Goal: Transaction & Acquisition: Purchase product/service

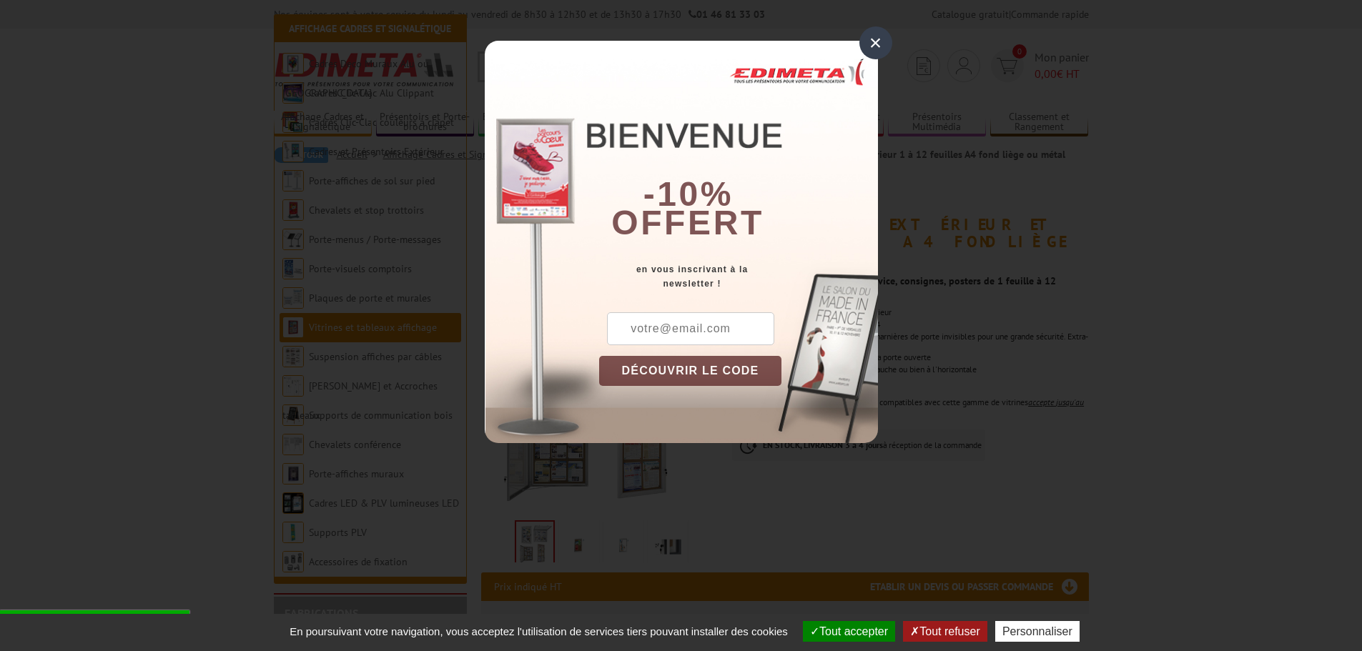
scroll to position [214, 0]
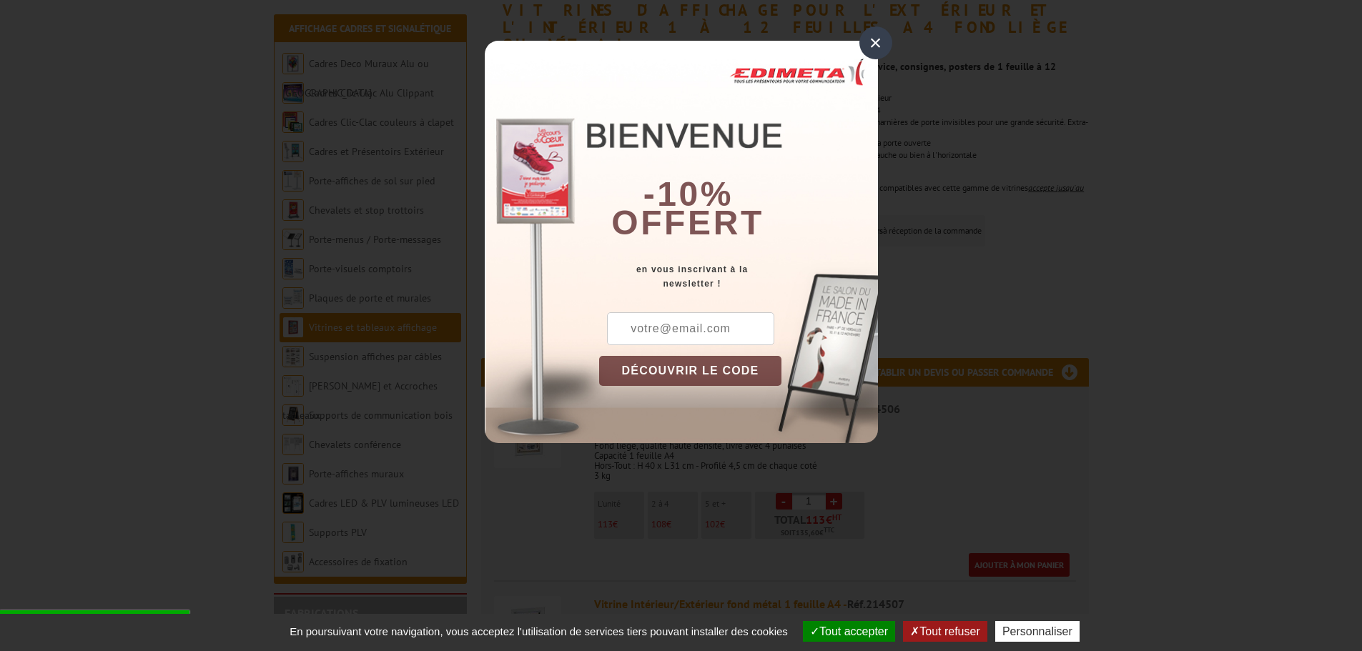
click at [881, 44] on div "×" at bounding box center [875, 42] width 33 height 33
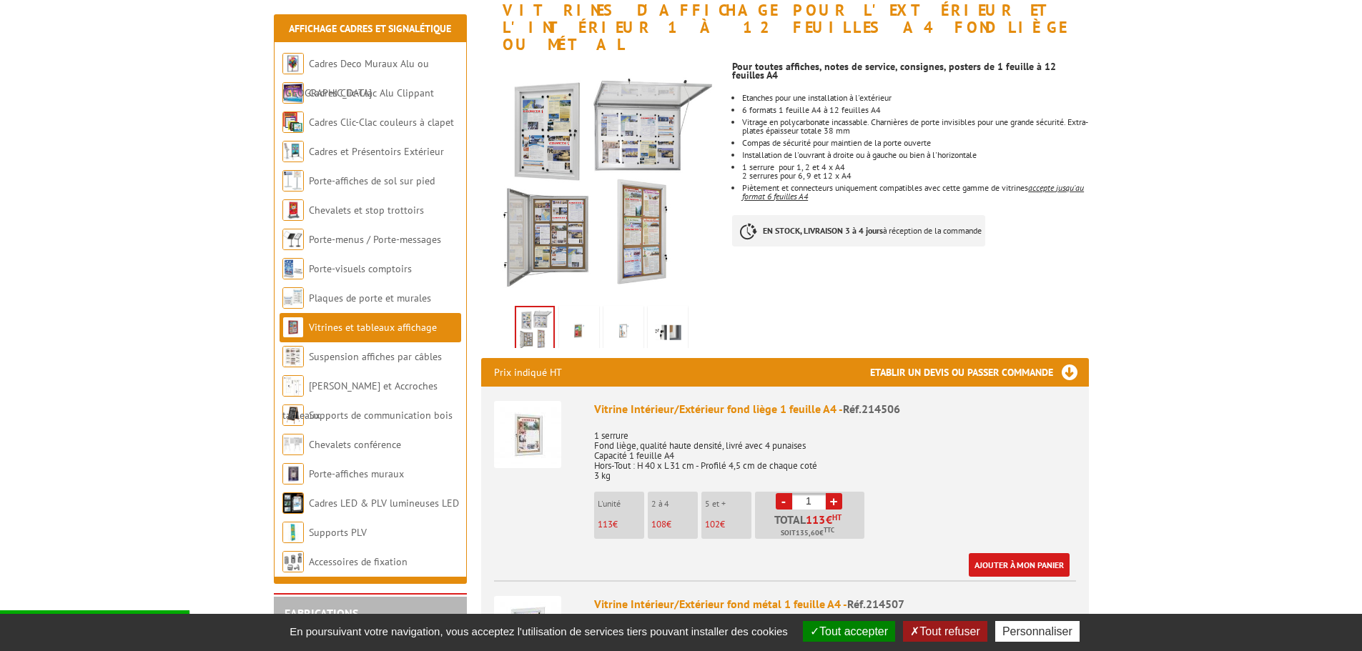
click at [852, 638] on button "Tout accepter" at bounding box center [849, 631] width 92 height 21
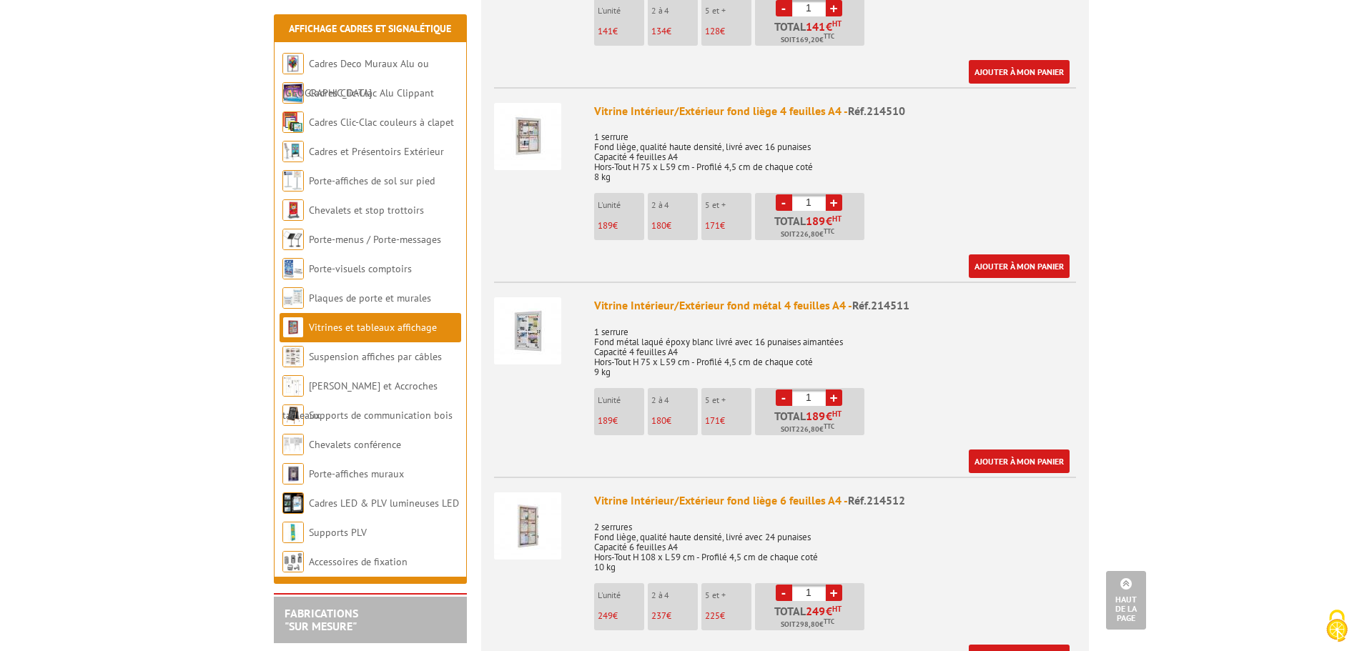
scroll to position [1430, 0]
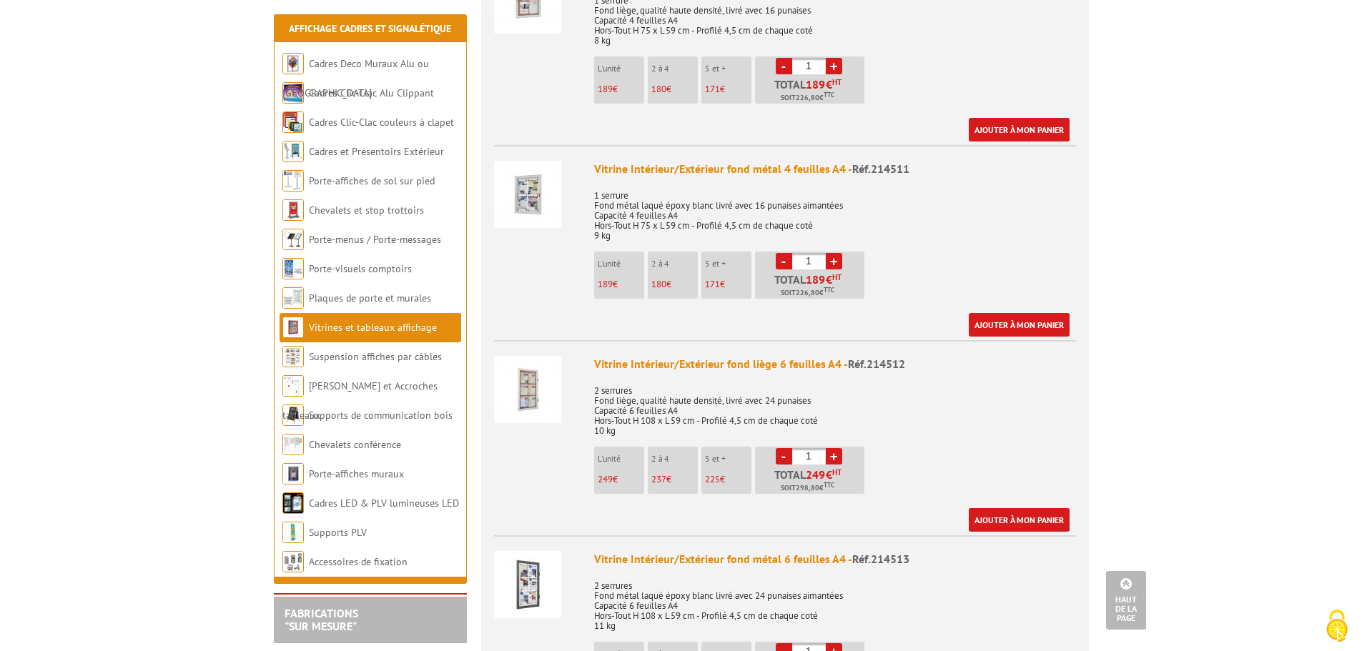
click at [546, 378] on img at bounding box center [527, 389] width 67 height 67
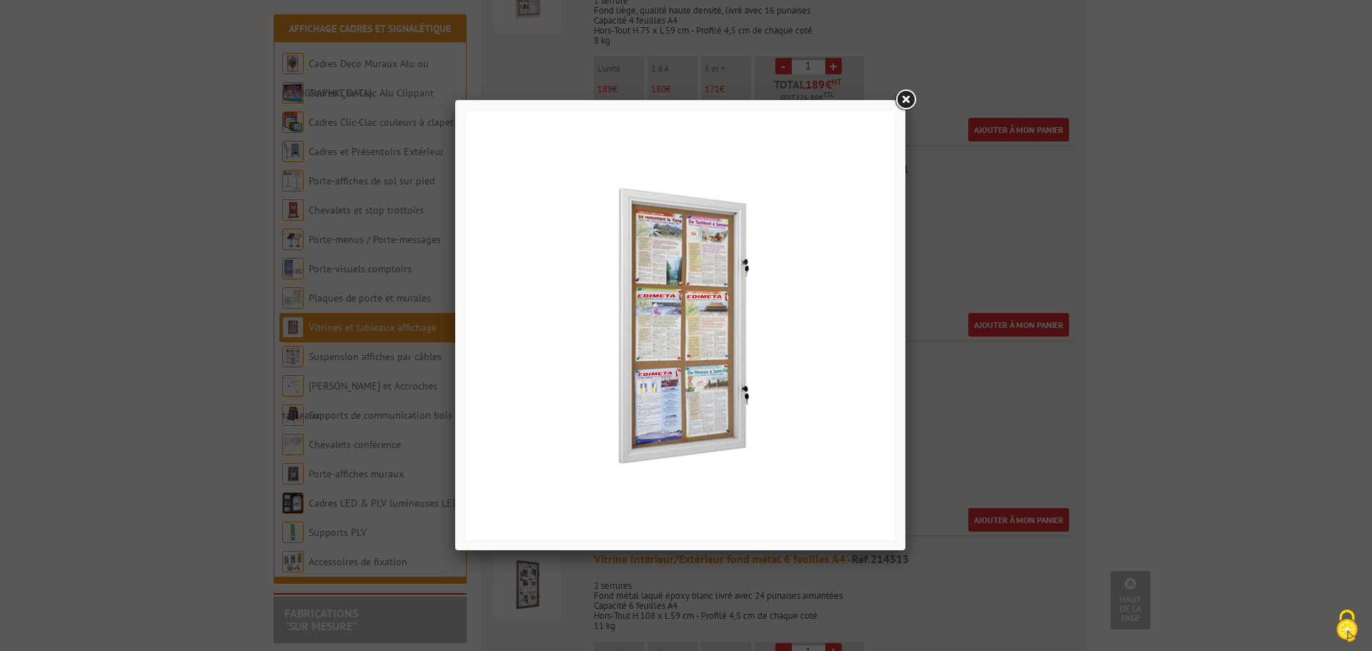
click at [901, 102] on link at bounding box center [906, 100] width 26 height 26
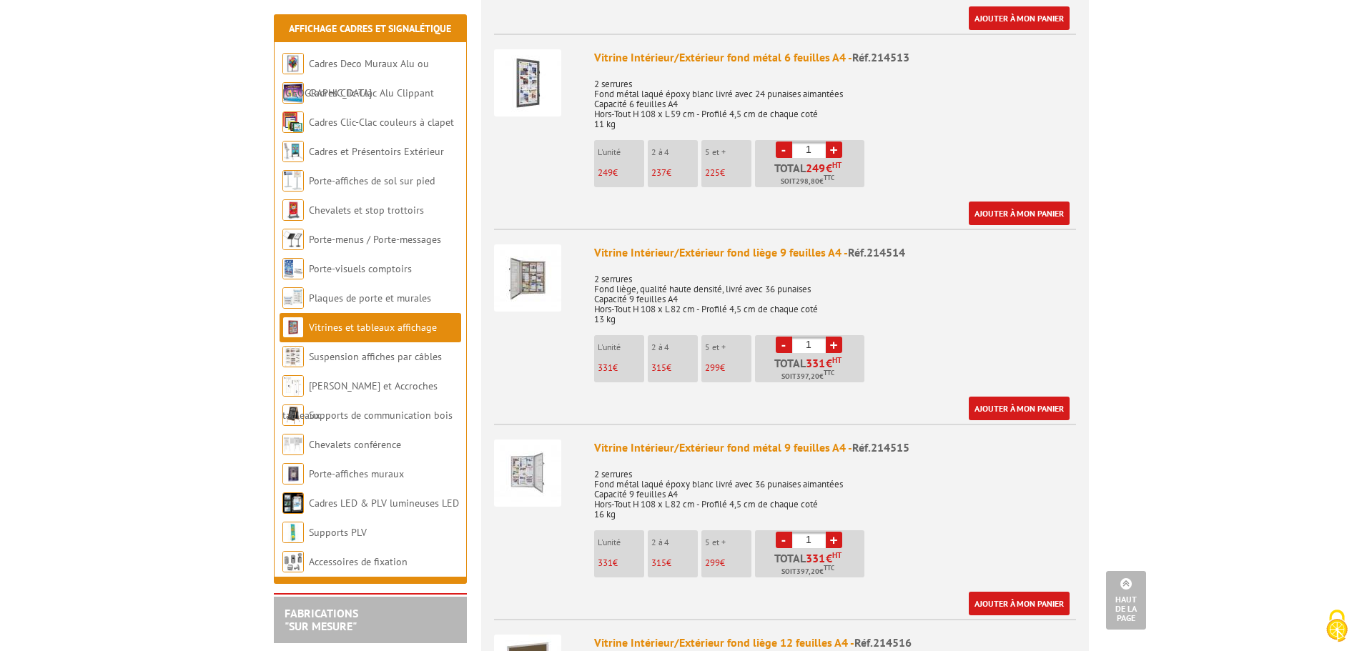
scroll to position [1930, 0]
click at [834, 338] on link "+" at bounding box center [834, 346] width 16 height 16
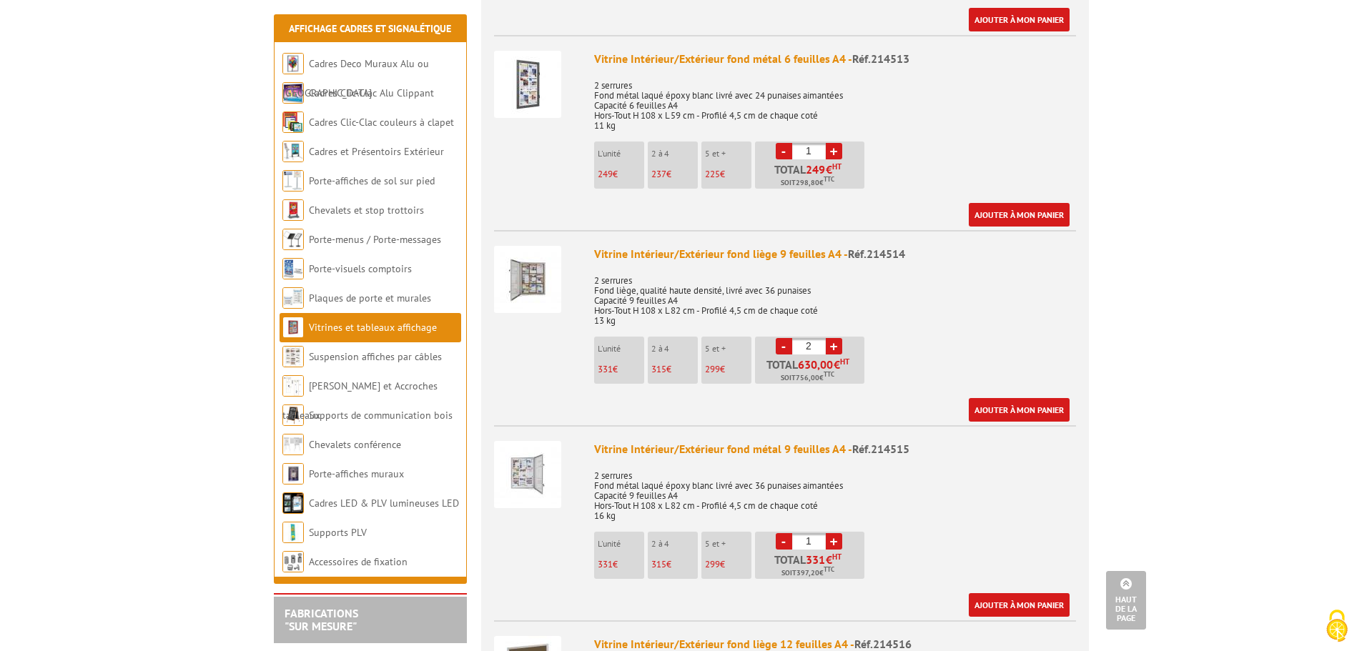
click at [834, 338] on link "+" at bounding box center [834, 346] width 16 height 16
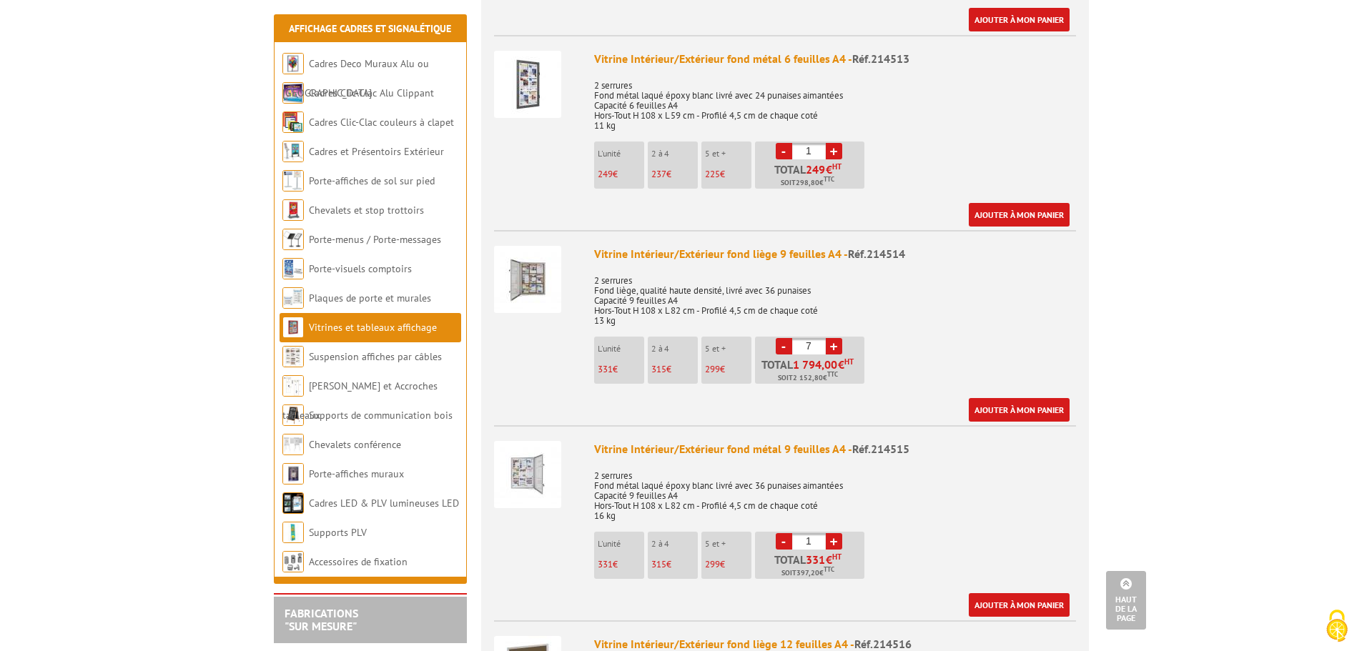
click at [834, 338] on link "+" at bounding box center [834, 346] width 16 height 16
type input "11"
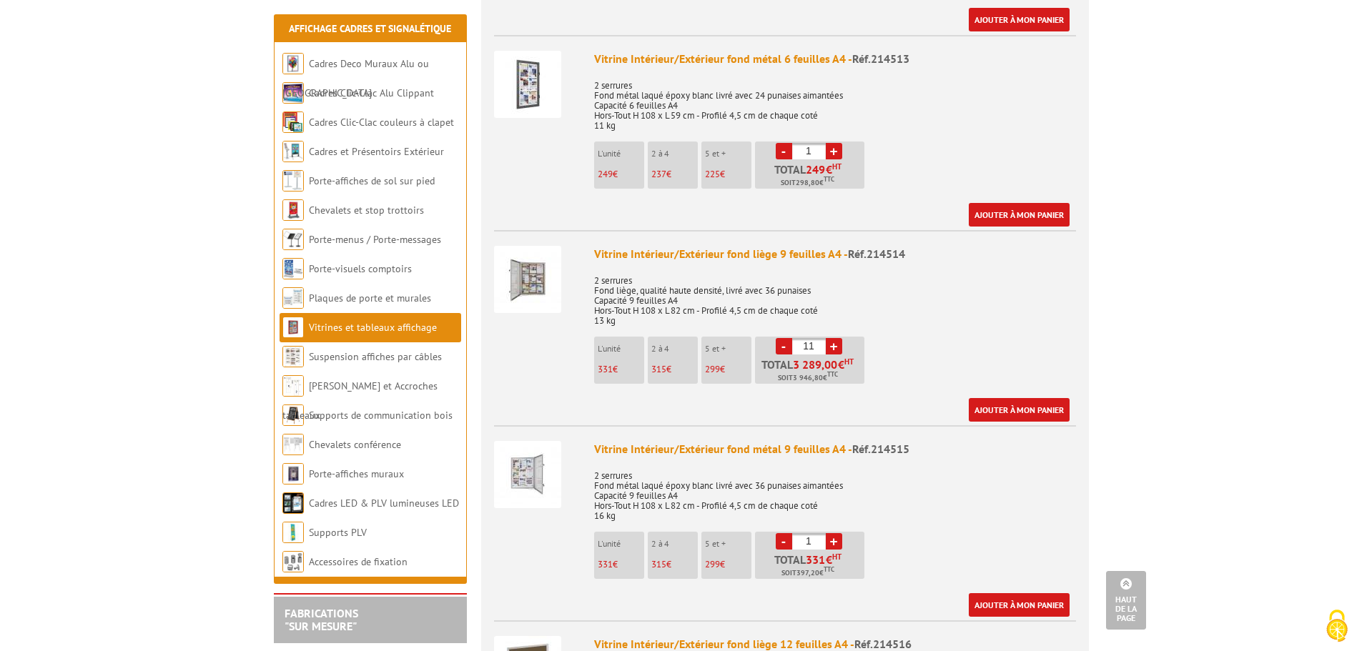
click at [835, 143] on link "+" at bounding box center [834, 151] width 16 height 16
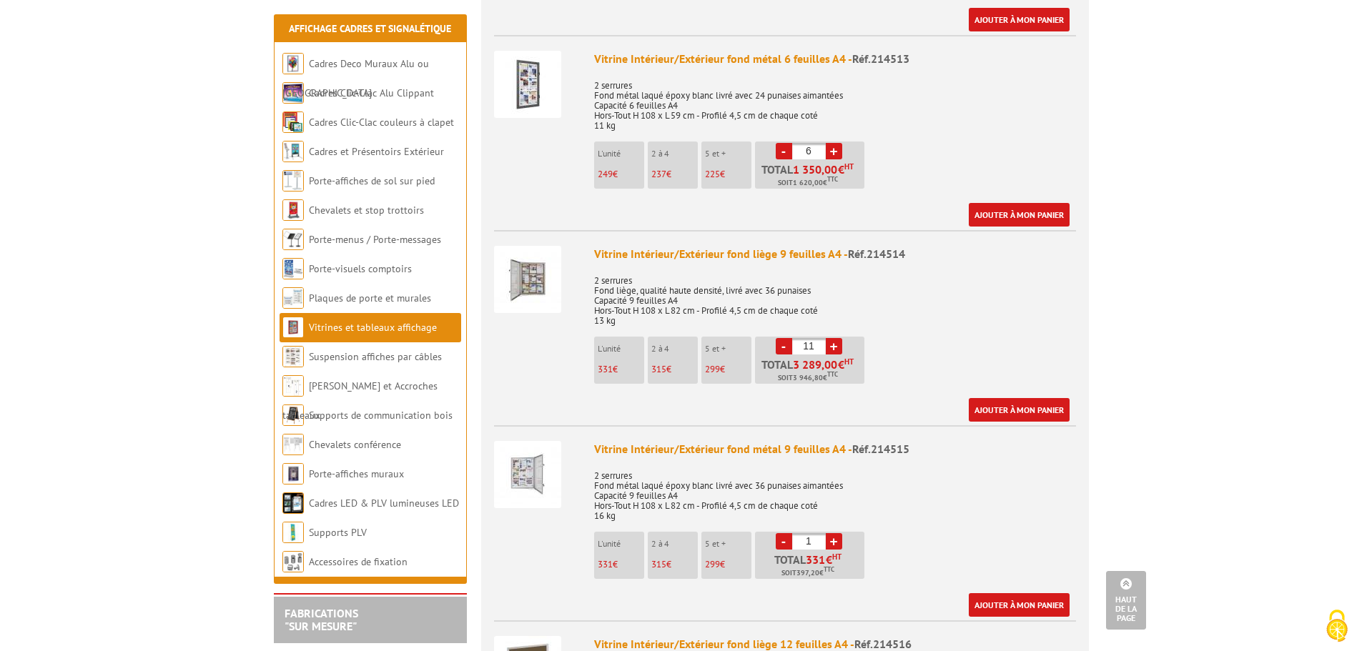
click at [835, 143] on link "+" at bounding box center [834, 151] width 16 height 16
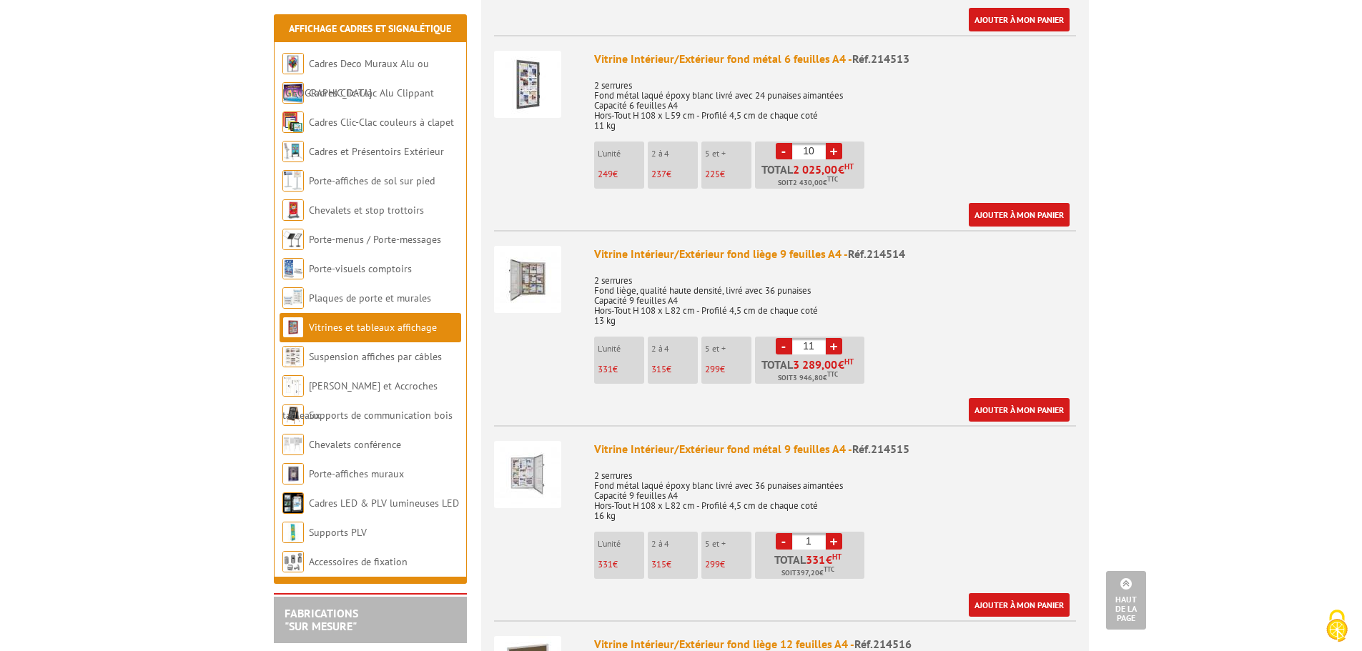
type input "11"
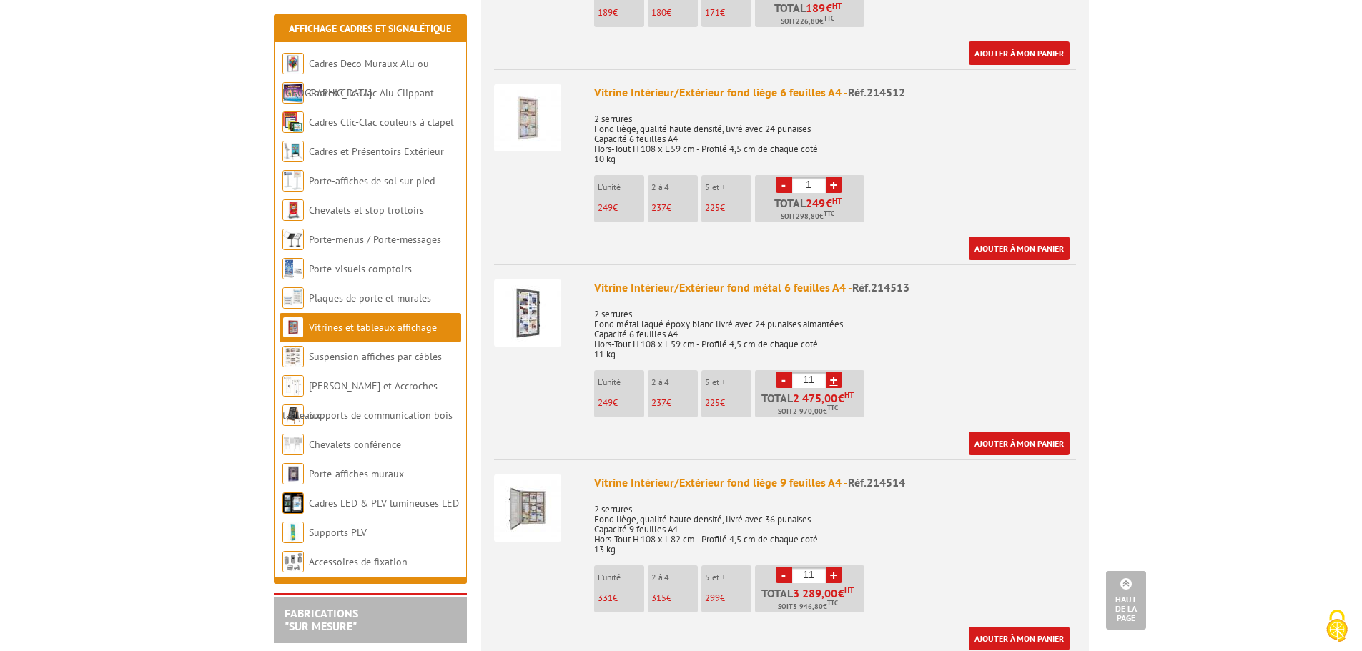
scroll to position [1644, 0]
